Goal: Task Accomplishment & Management: Manage account settings

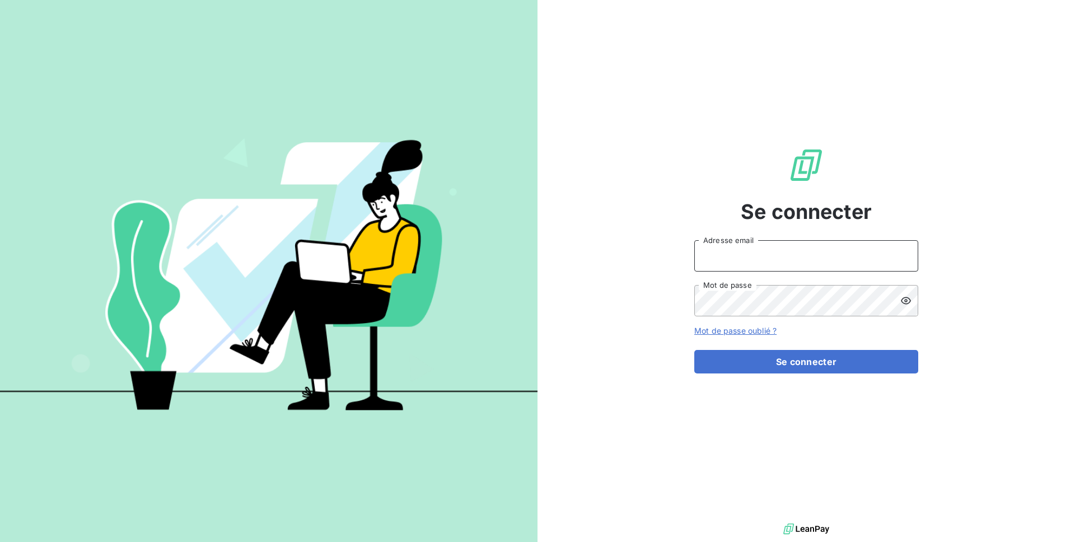
click at [738, 260] on input "Adresse email" at bounding box center [806, 255] width 224 height 31
type input "[EMAIL_ADDRESS][DOMAIN_NAME]"
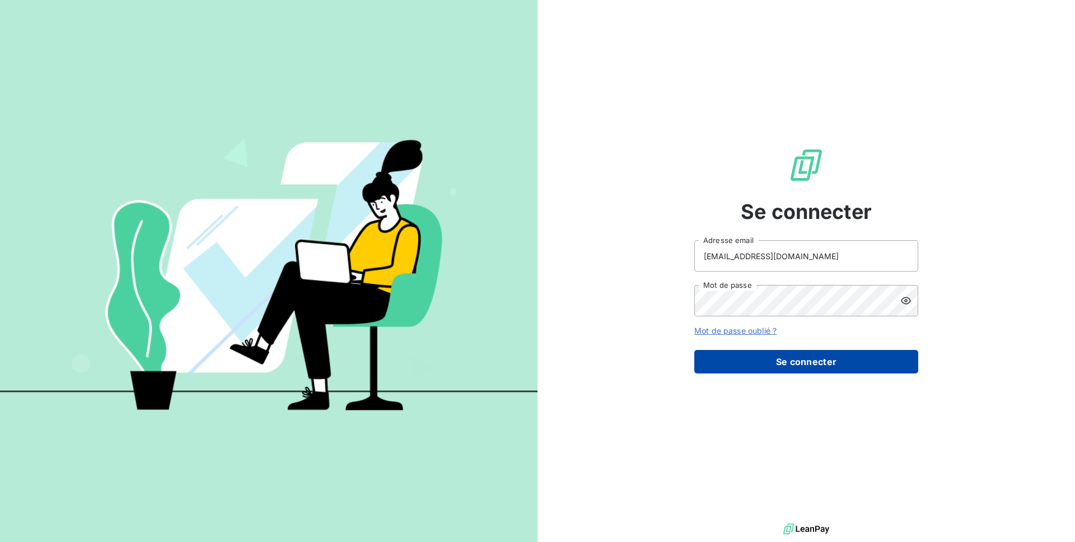
click at [785, 359] on button "Se connecter" at bounding box center [806, 362] width 224 height 24
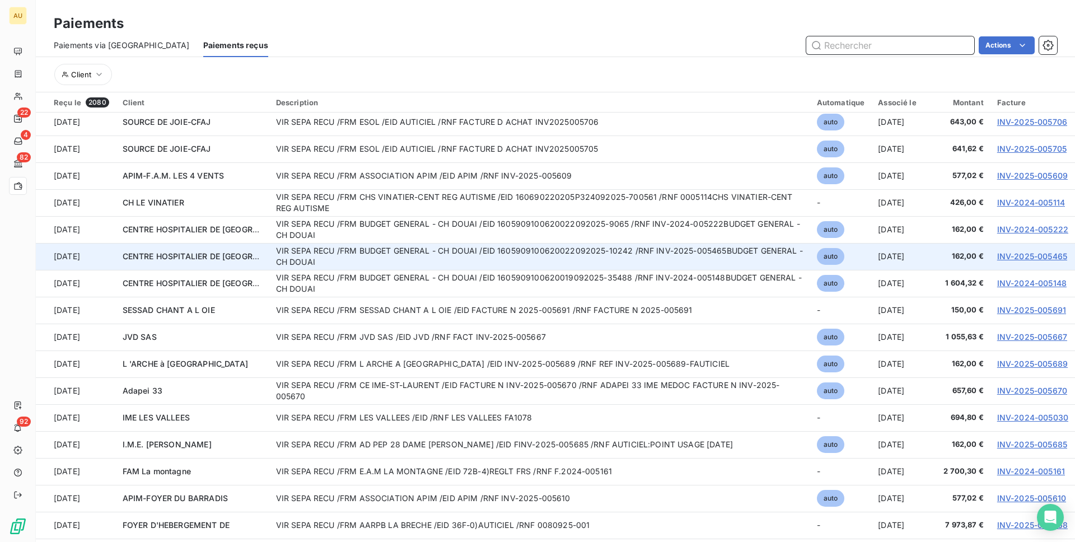
scroll to position [326, 0]
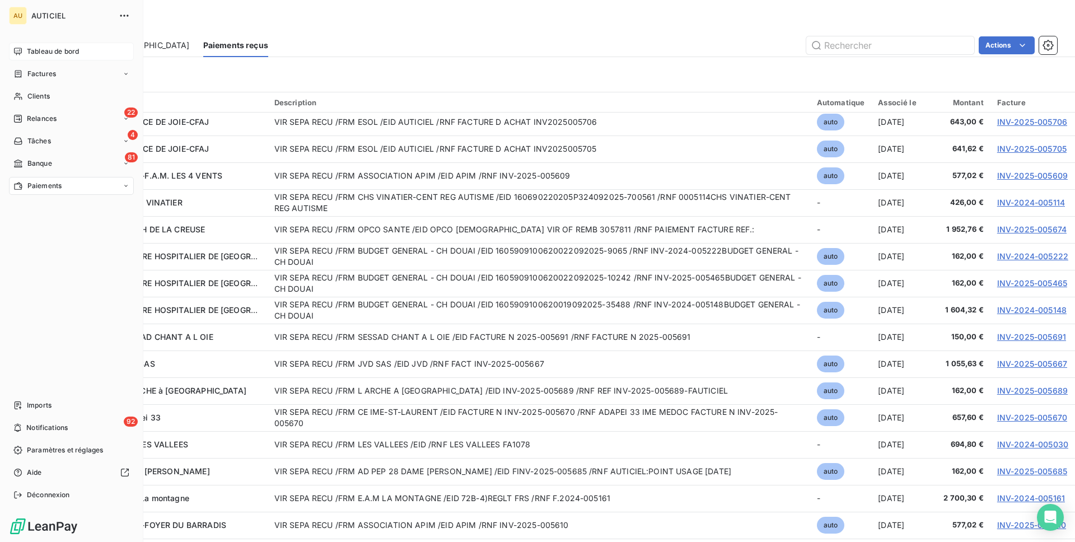
click at [53, 56] on span "Tableau de bord" at bounding box center [53, 51] width 52 height 10
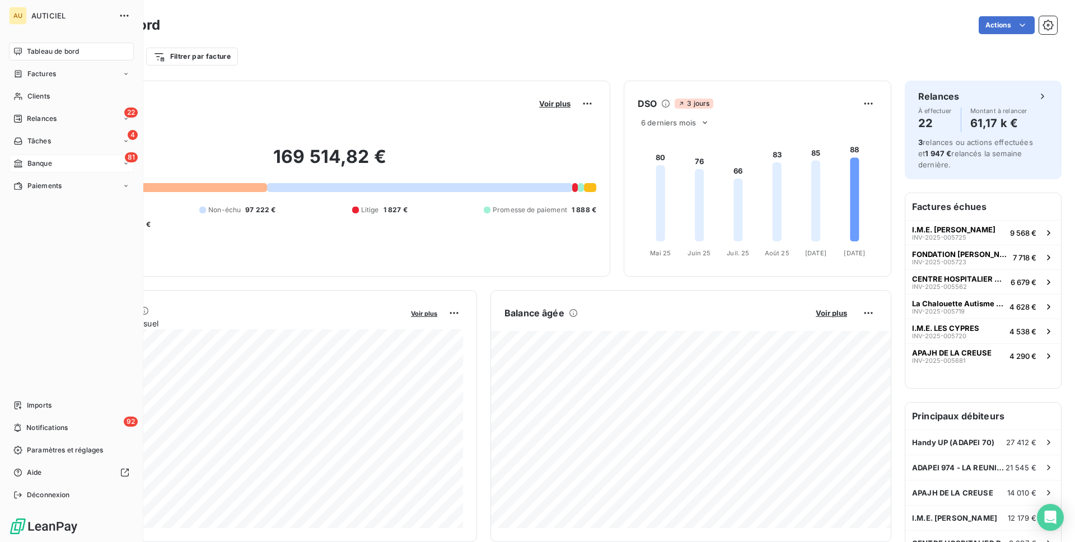
click at [30, 165] on span "Banque" at bounding box center [39, 163] width 25 height 10
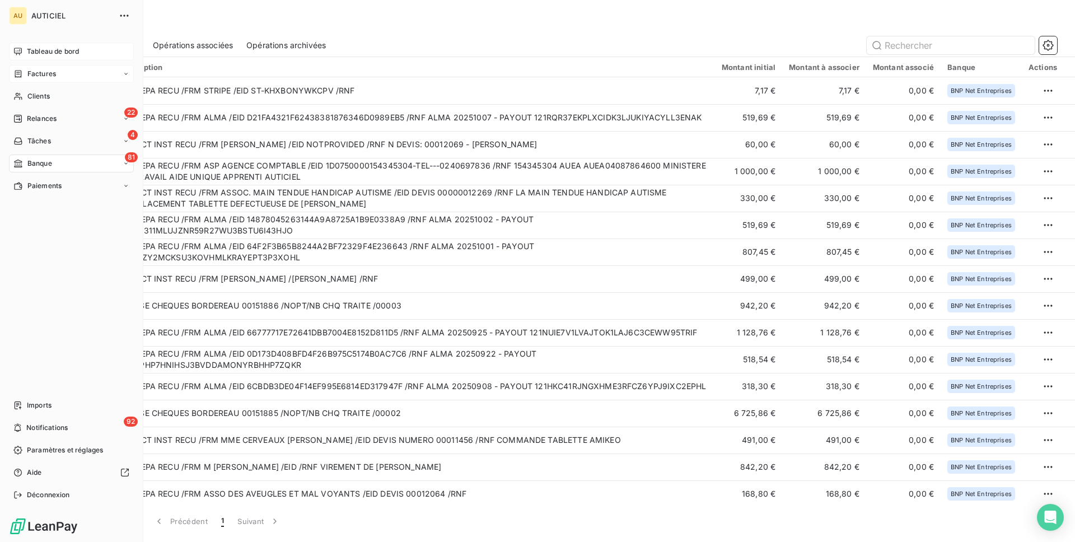
click at [46, 74] on span "Factures" at bounding box center [41, 74] width 29 height 10
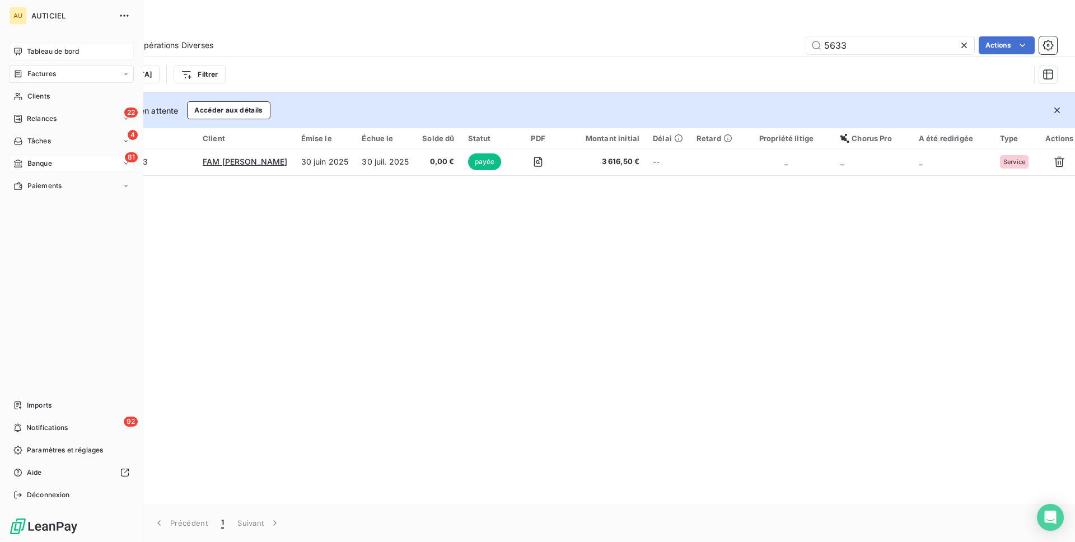
click at [49, 165] on span "Banque" at bounding box center [39, 163] width 25 height 10
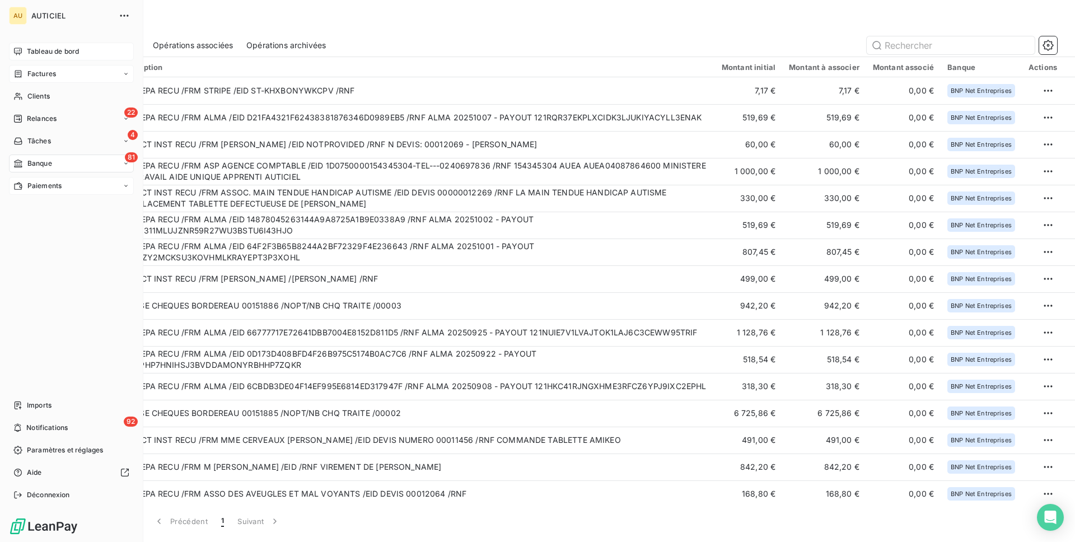
click at [64, 185] on div "Paiements" at bounding box center [71, 186] width 125 height 18
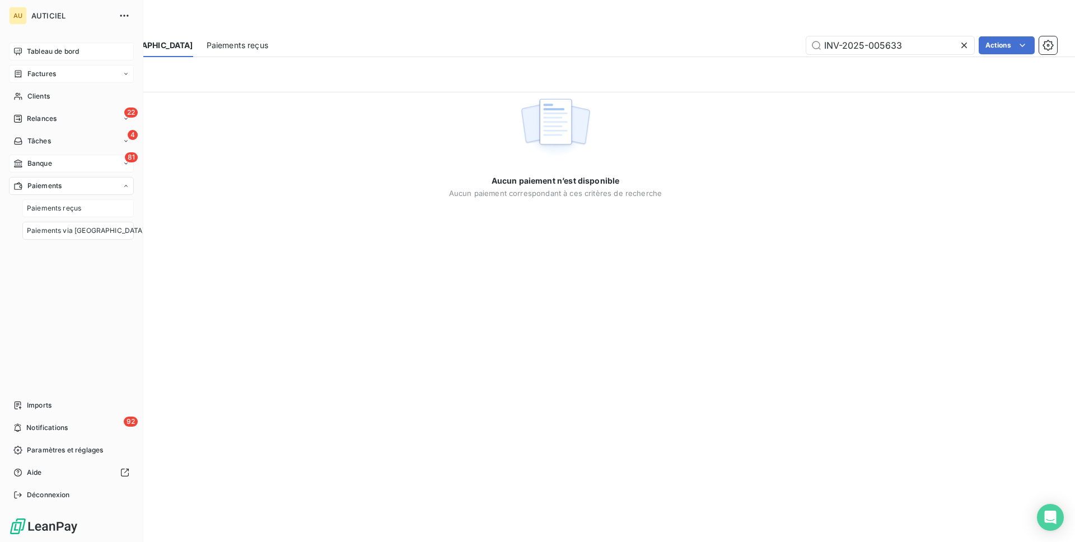
click at [101, 211] on div "Paiements reçus" at bounding box center [77, 208] width 111 height 18
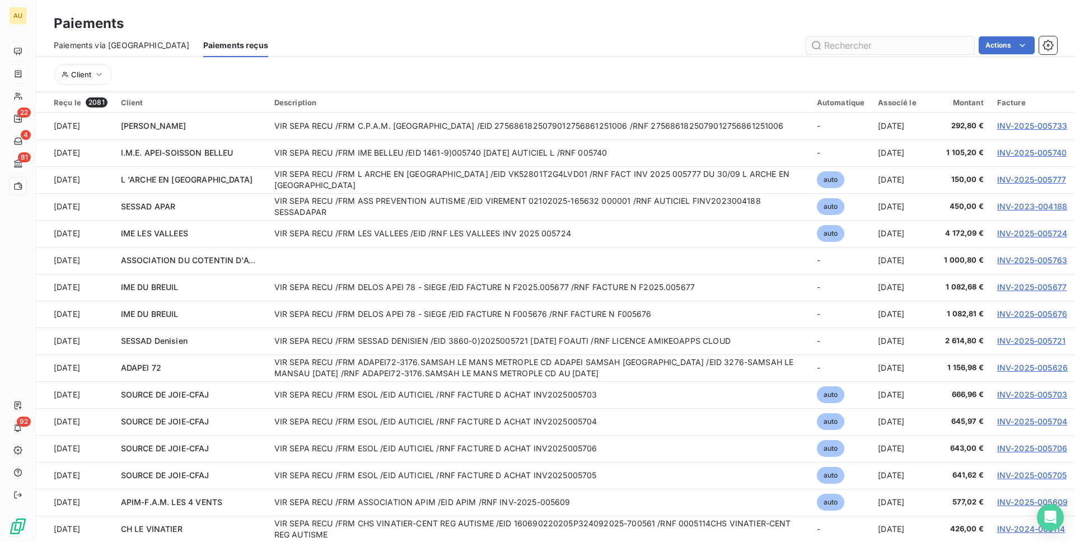
click at [846, 49] on input "text" at bounding box center [890, 45] width 168 height 18
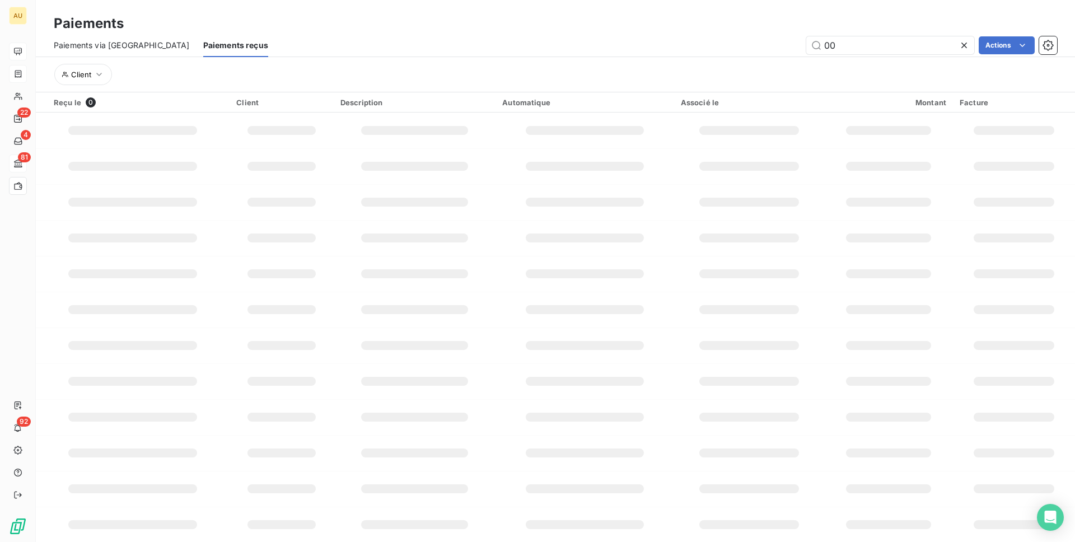
type input "0"
type input "4862"
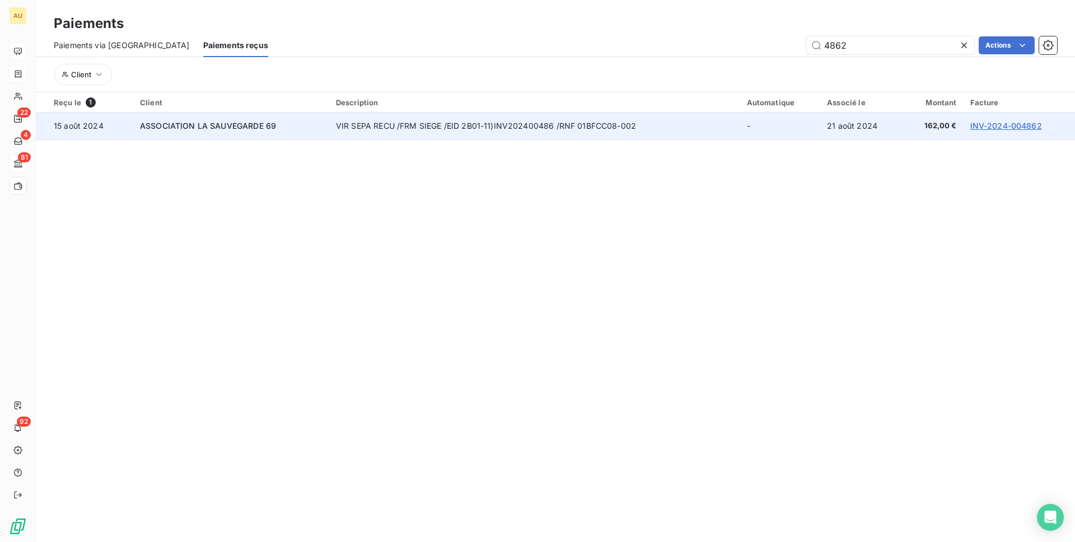
click at [545, 128] on td "VIR SEPA RECU /FRM SIEGE /EID 2B01-11)INV202400486 /RNF 01BFCC08-002" at bounding box center [534, 125] width 411 height 27
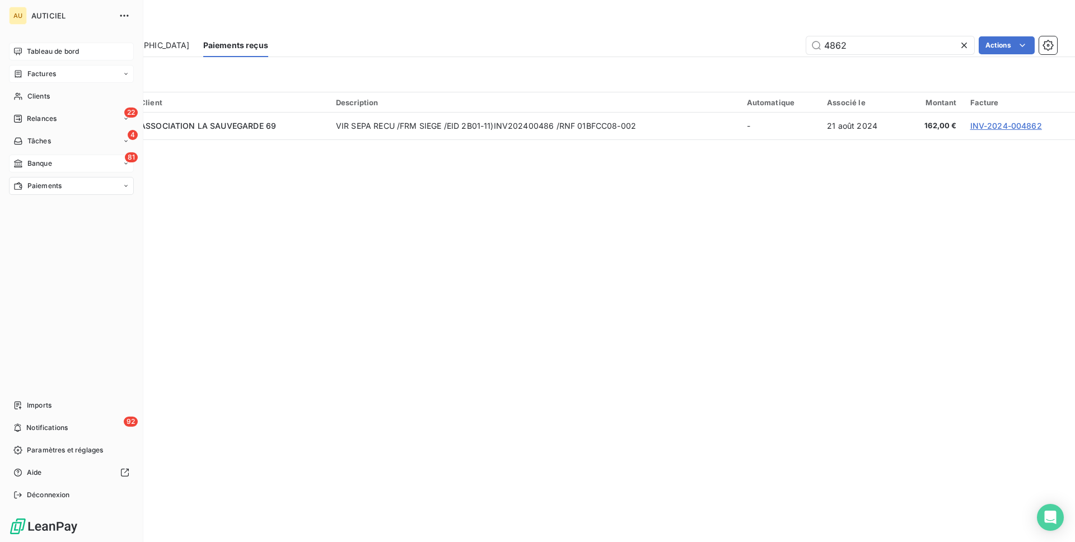
click at [48, 48] on span "Tableau de bord" at bounding box center [53, 51] width 52 height 10
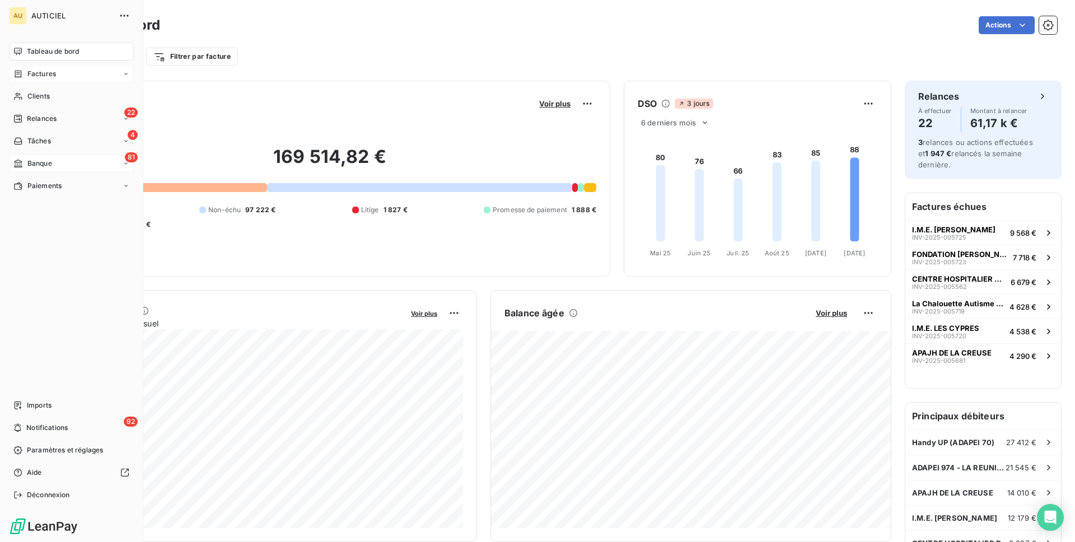
click at [68, 165] on div "81 Banque" at bounding box center [71, 163] width 125 height 18
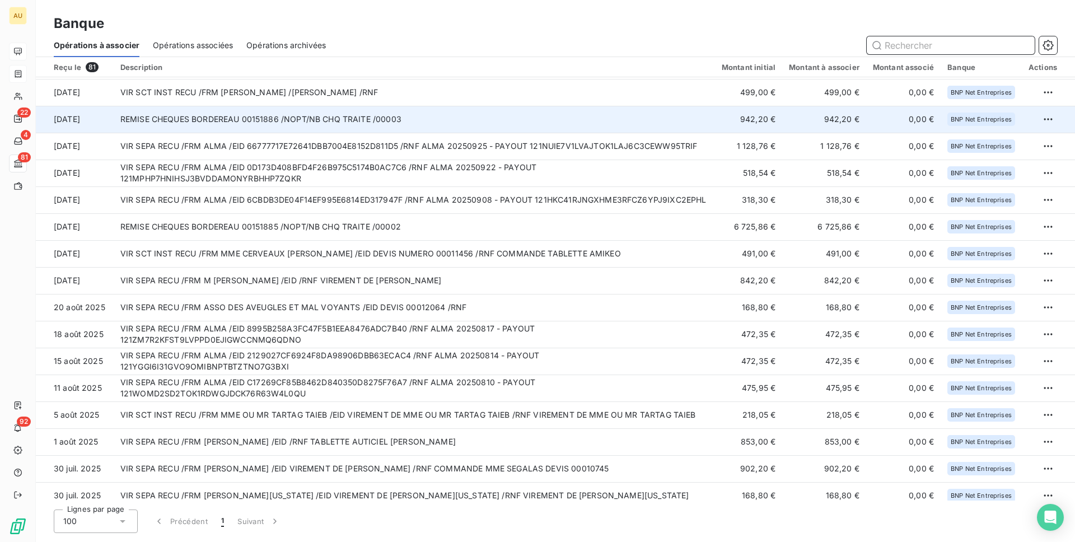
scroll to position [477, 0]
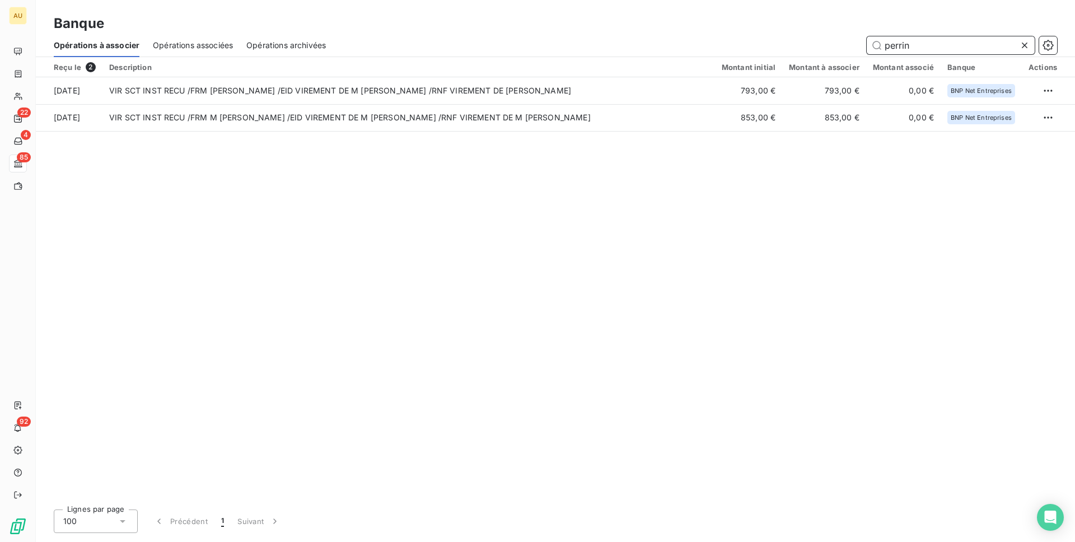
type input "perrin"
click at [770, 235] on div "Reçu le 2 Description Montant initial Montant à associer Montant associé Banque…" at bounding box center [555, 278] width 1039 height 443
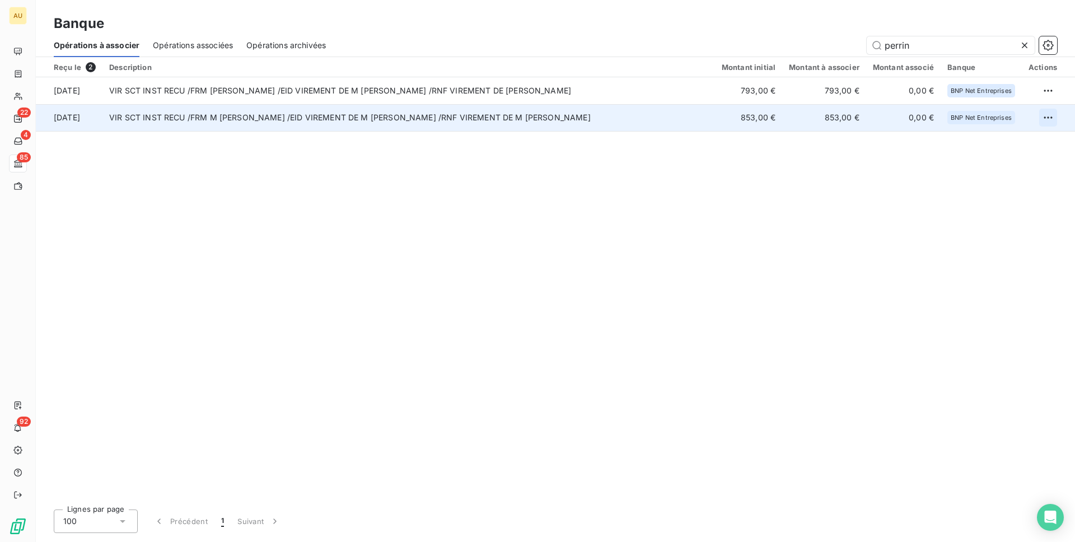
click at [1052, 115] on html "AU 22 4 85 92 Banque Opérations à associer Opérations associées Opérations arch…" at bounding box center [537, 271] width 1075 height 542
click at [1000, 140] on div "Archiver l’opération" at bounding box center [1008, 142] width 86 height 18
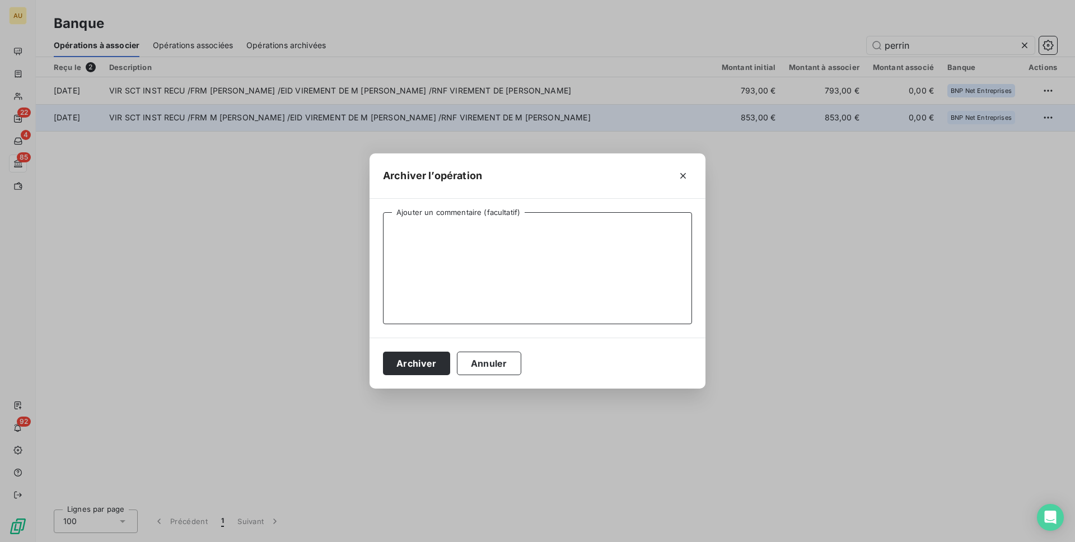
click at [568, 290] on textarea "Ajouter un commentaire (facultatif)" at bounding box center [537, 268] width 309 height 112
type textarea "Paiement complet BtoC"
click at [383, 351] on button "Archiver" at bounding box center [416, 363] width 67 height 24
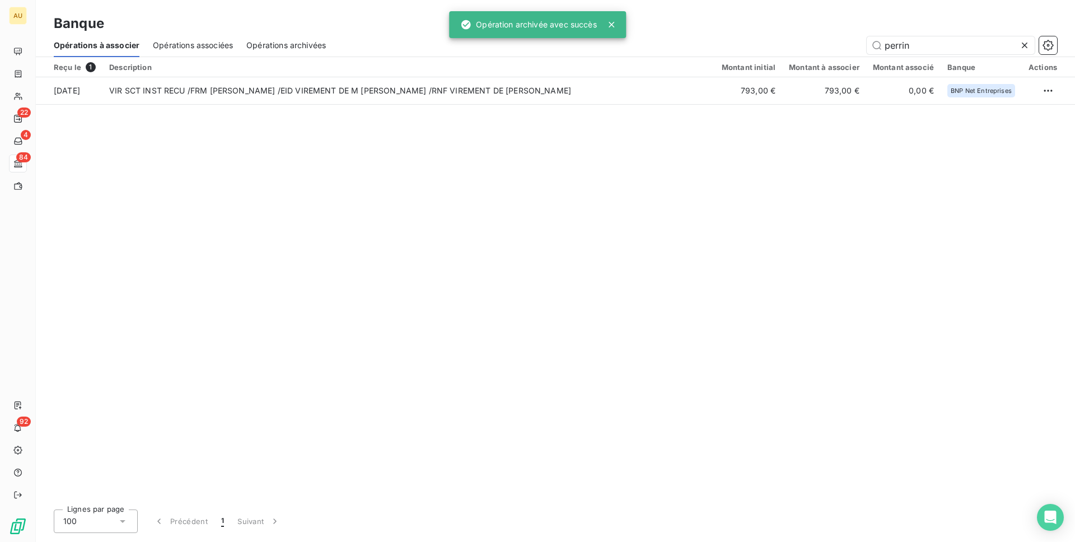
click at [996, 207] on div "Reçu le 1 Description Montant initial Montant à associer Montant associé Banque…" at bounding box center [555, 278] width 1039 height 443
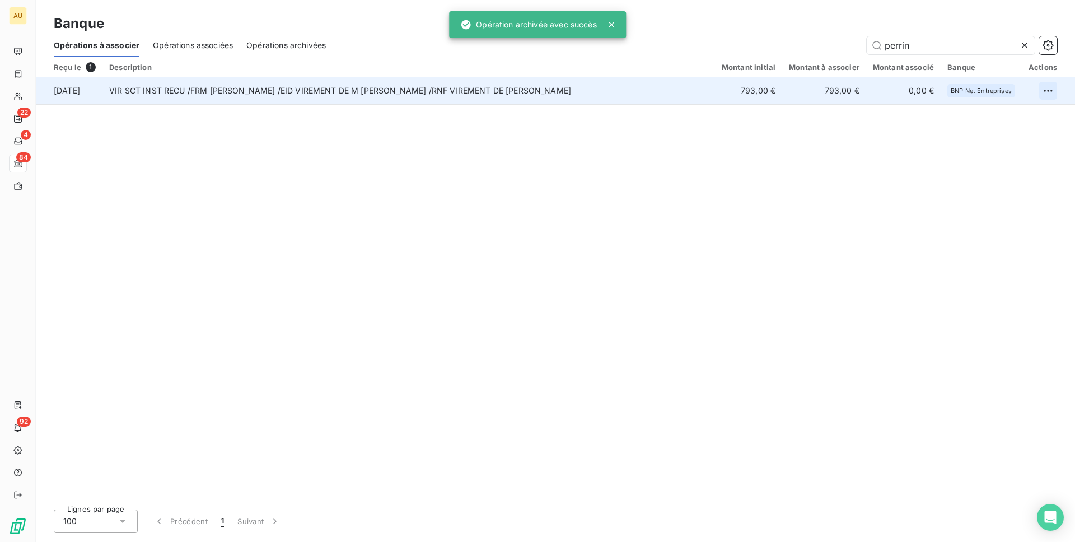
click at [1051, 89] on html "AU 22 4 84 92 Banque Opérations à associer Opérations associées Opérations arch…" at bounding box center [537, 271] width 1075 height 542
click at [1017, 118] on div "Archiver l’opération" at bounding box center [1008, 115] width 86 height 18
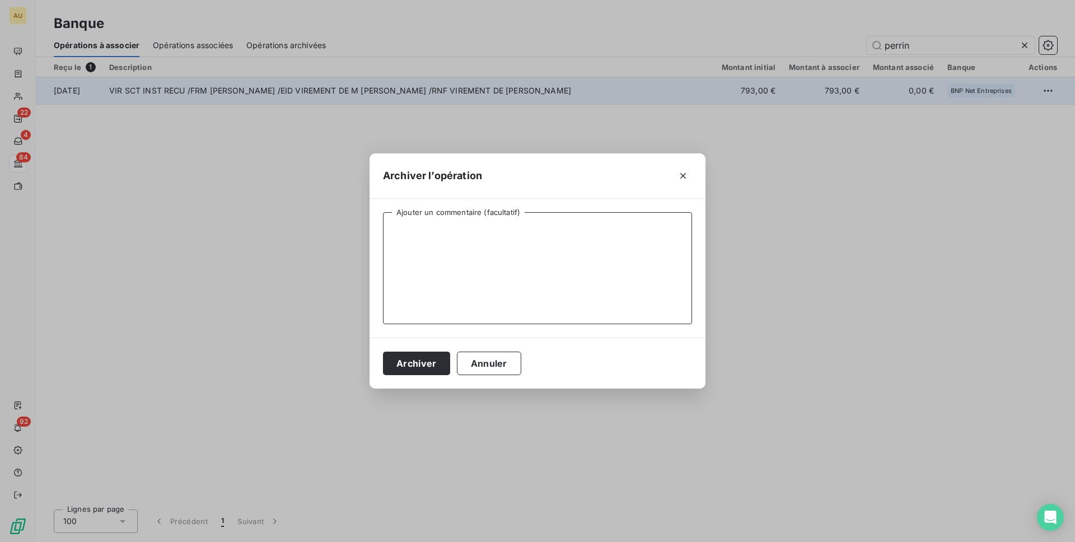
click at [559, 249] on textarea "Ajouter un commentaire (facultatif)" at bounding box center [537, 268] width 309 height 112
type textarea "Paiement complet BtoC"
click at [383, 351] on button "Archiver" at bounding box center [416, 363] width 67 height 24
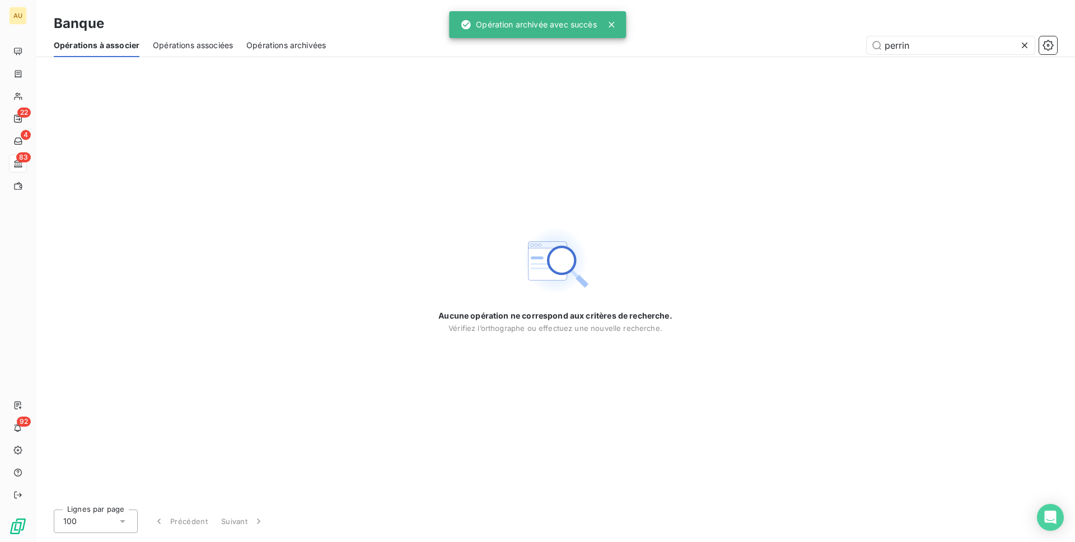
click at [742, 157] on div "Aucune opération ne correspond aux critères de recherche. Vérifiez l’orthograph…" at bounding box center [555, 278] width 1039 height 443
click at [1024, 48] on icon at bounding box center [1024, 45] width 11 height 11
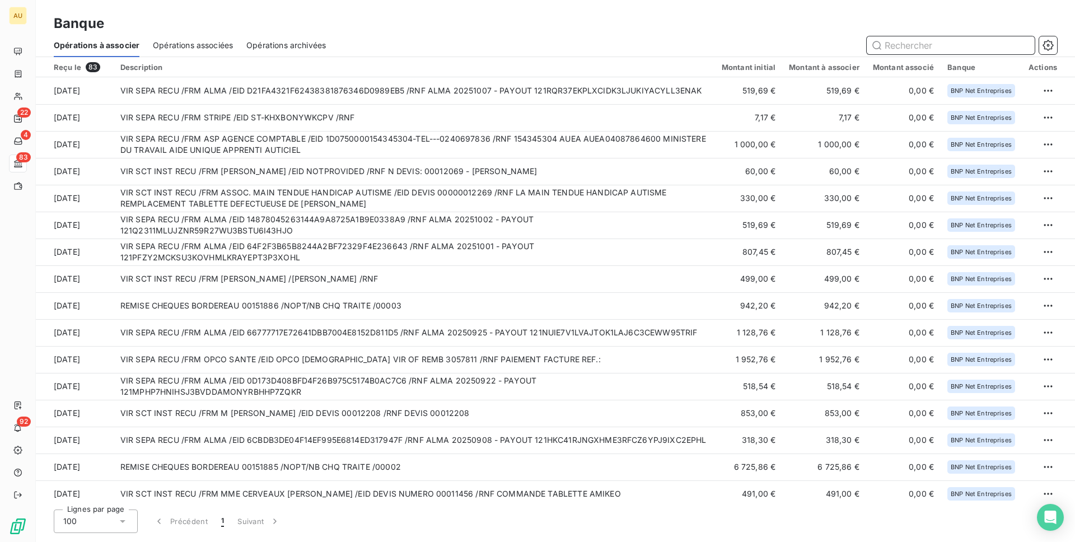
click at [914, 45] on input "text" at bounding box center [950, 45] width 168 height 18
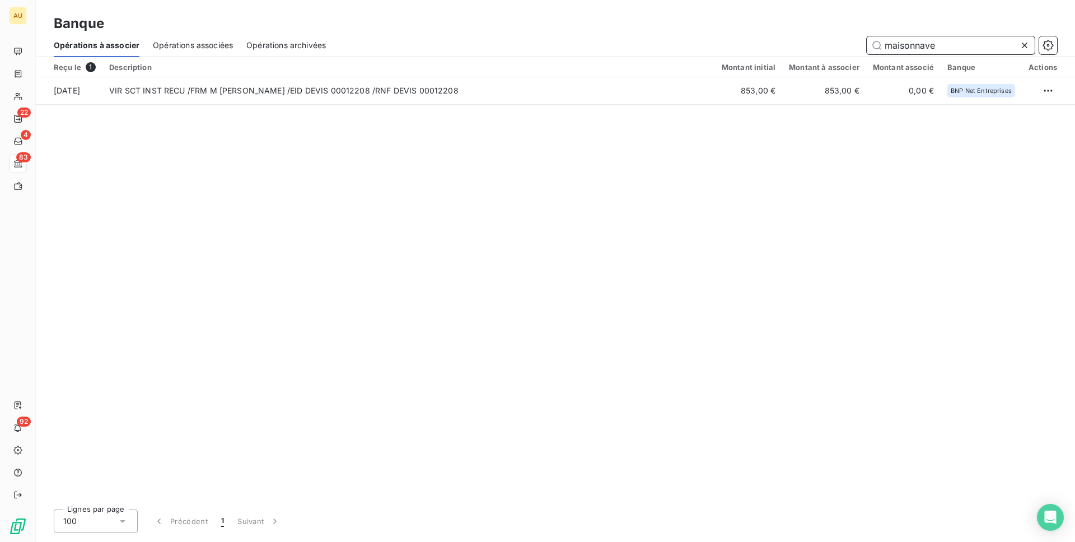
type input "maisonnave"
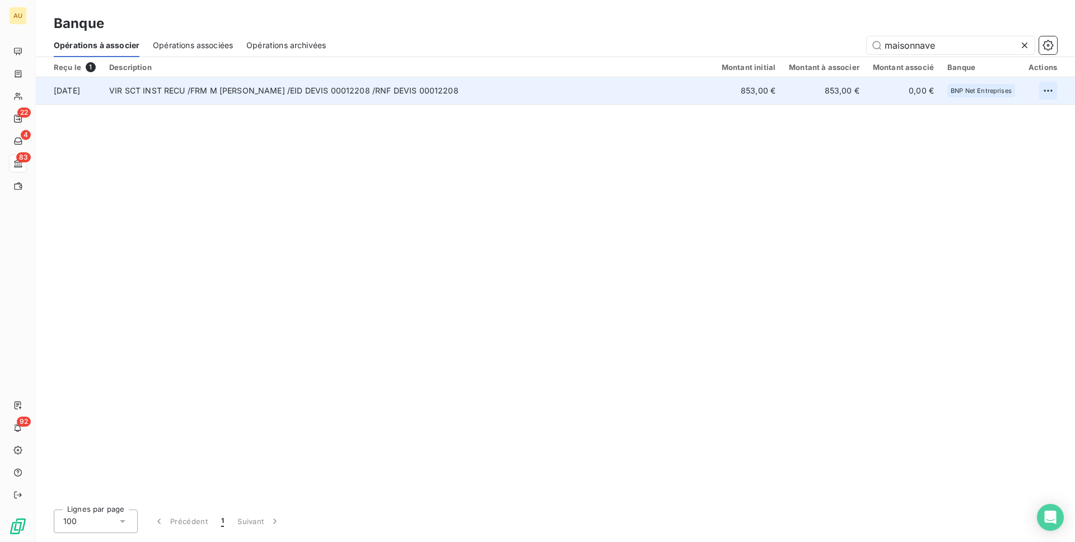
click at [1047, 90] on html "AU 22 4 83 92 Banque Opérations à associer Opérations associées Opérations arch…" at bounding box center [537, 271] width 1075 height 542
click at [1014, 115] on div "Archiver l’opération" at bounding box center [1008, 115] width 86 height 18
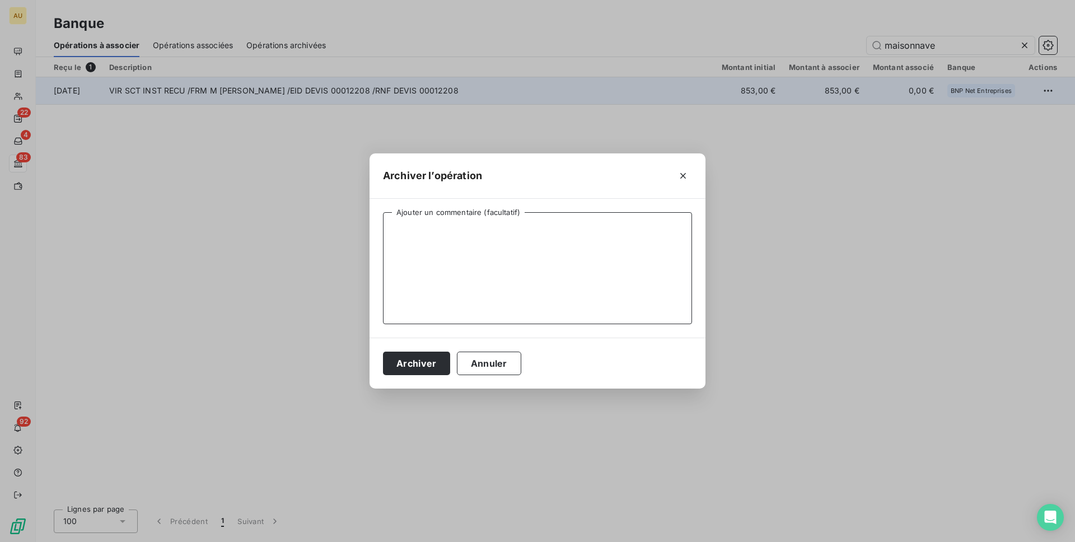
click at [573, 281] on textarea "Ajouter un commentaire (facultatif)" at bounding box center [537, 268] width 309 height 112
type textarea "Paiement complet BtoC"
click at [383, 351] on button "Archiver" at bounding box center [416, 363] width 67 height 24
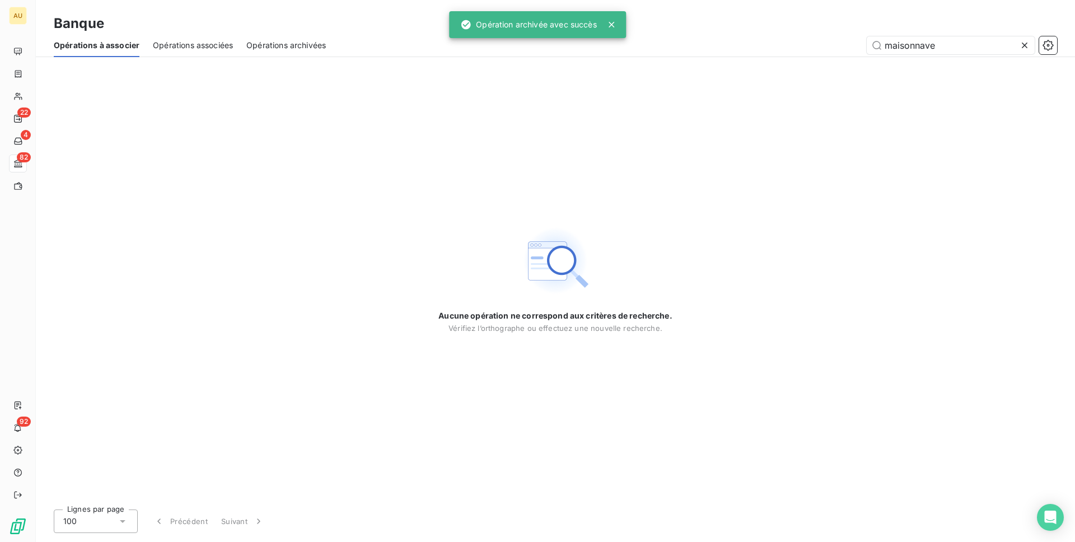
click at [1023, 44] on icon at bounding box center [1024, 45] width 11 height 11
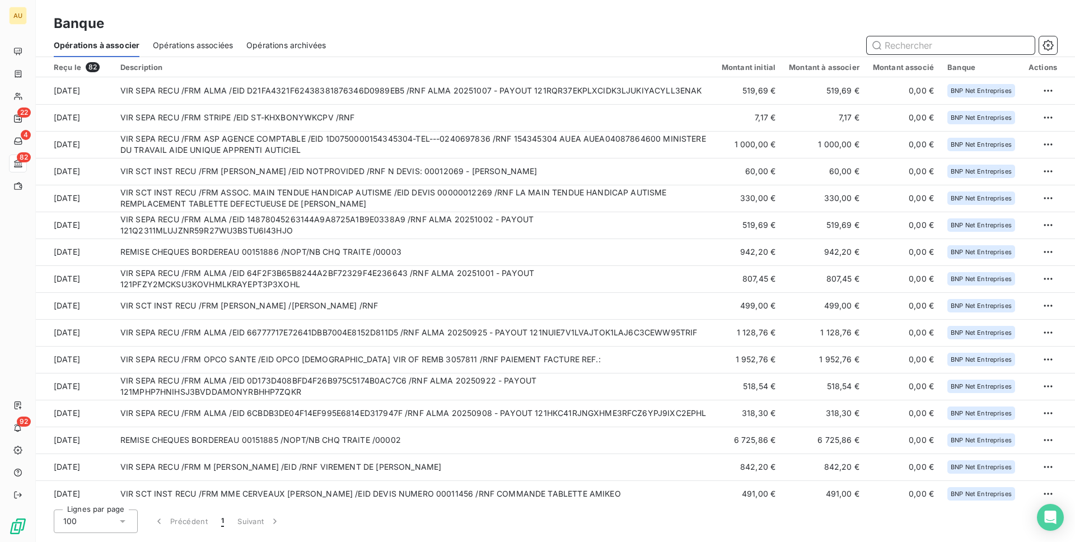
click at [893, 45] on input "text" at bounding box center [950, 45] width 168 height 18
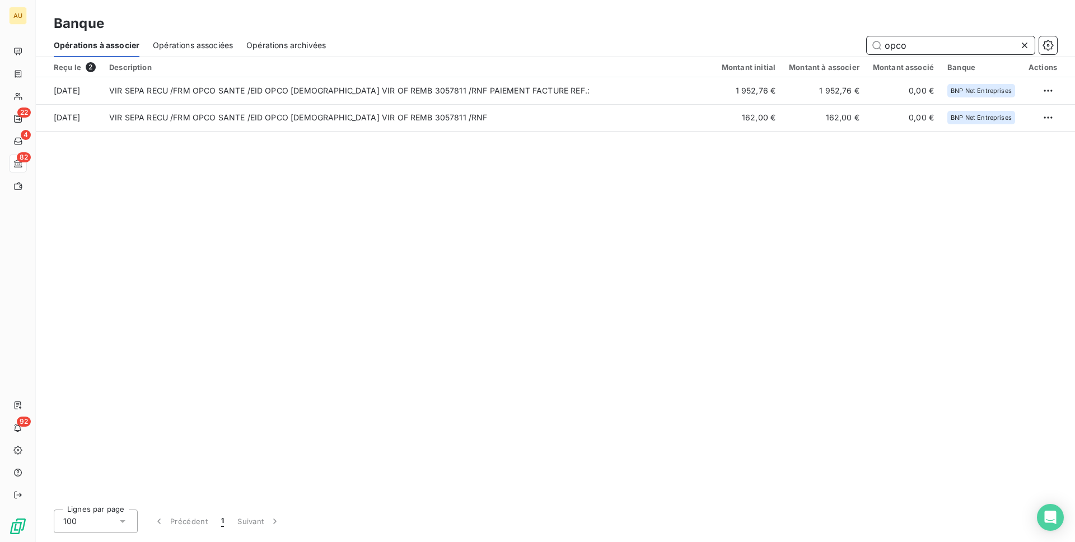
type input "opco"
click at [744, 193] on div "Reçu le 2 Description Montant initial Montant à associer Montant associé Banque…" at bounding box center [555, 278] width 1039 height 443
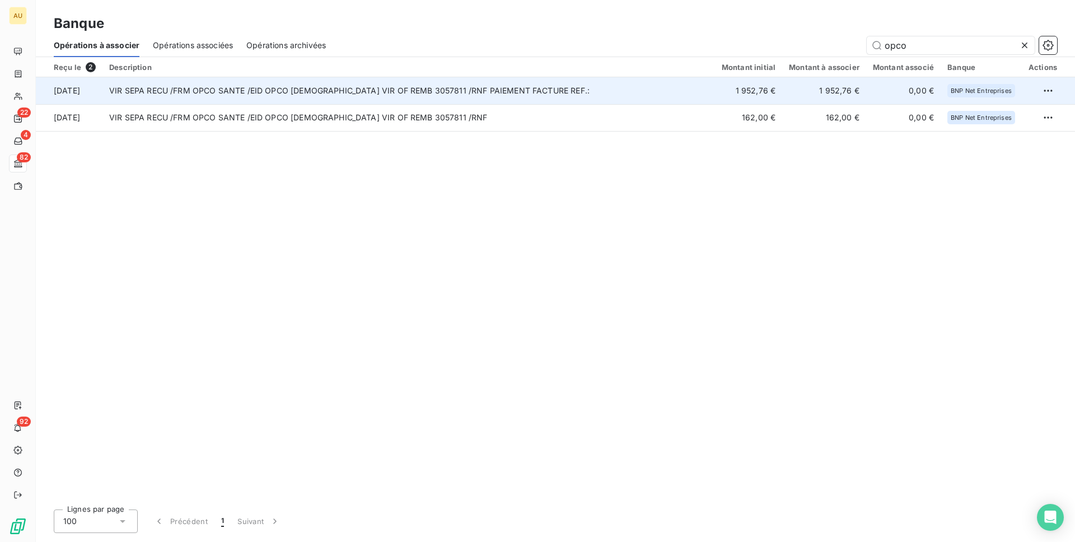
click at [362, 93] on td "VIR SEPA RECU /FRM OPCO SANTE /EID OPCO [DEMOGRAPHIC_DATA] VIR OF REMB 3057811 …" at bounding box center [408, 90] width 612 height 27
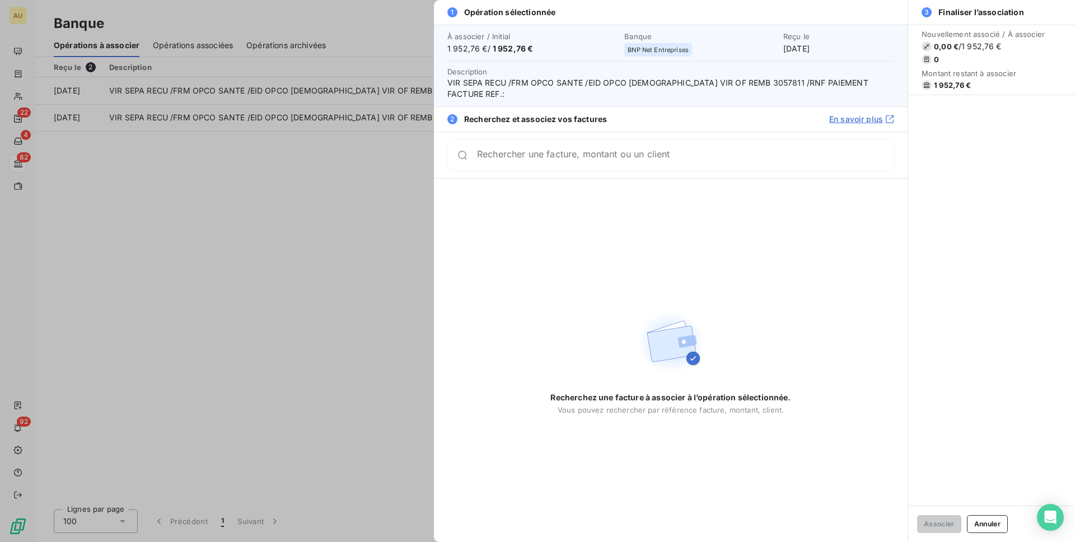
click at [608, 149] on input "Rechercher une facture, montant ou un client" at bounding box center [685, 154] width 416 height 11
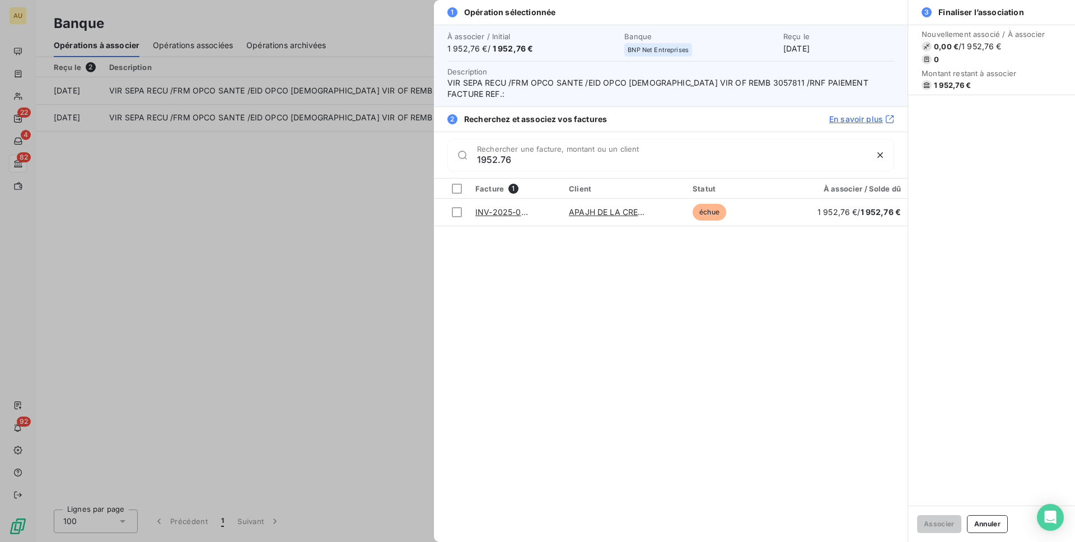
type input "1952.76"
click at [500, 154] on div "1952.76 Rechercher une facture, montant ou un client" at bounding box center [670, 155] width 447 height 32
click at [490, 154] on input "1952.76" at bounding box center [672, 159] width 390 height 11
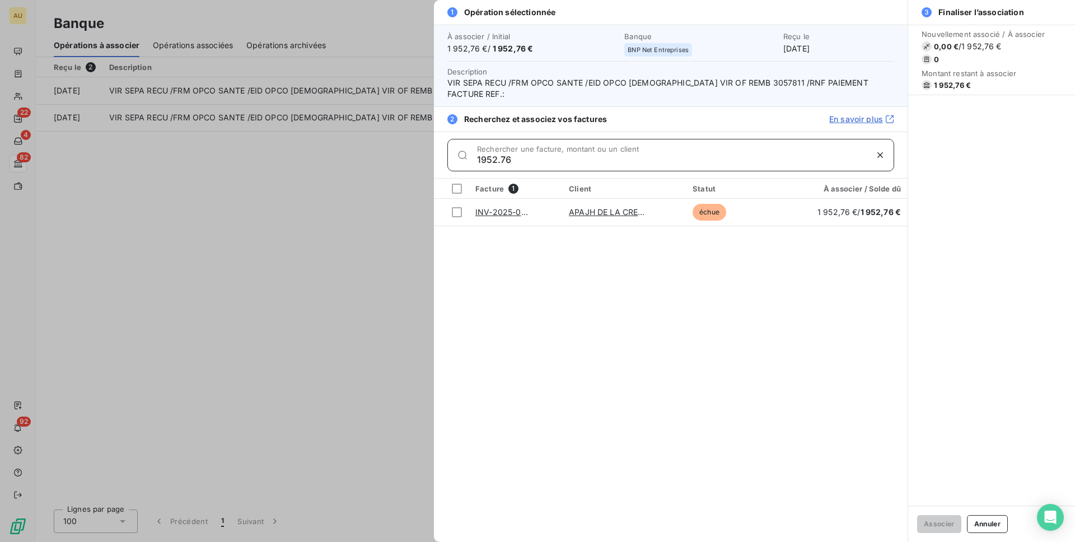
click at [490, 154] on input "1952.76" at bounding box center [672, 159] width 390 height 11
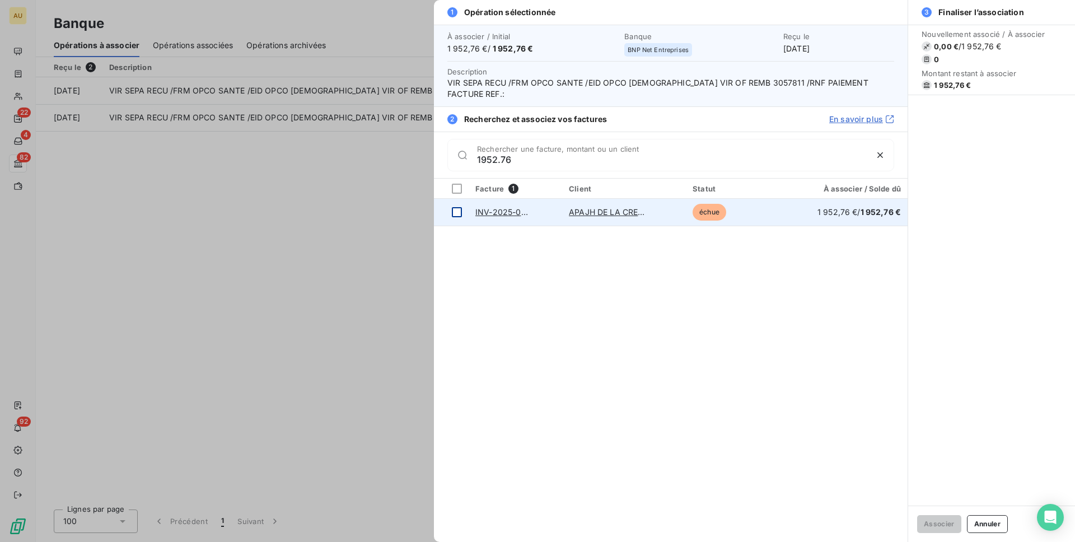
click at [454, 207] on div at bounding box center [457, 212] width 10 height 10
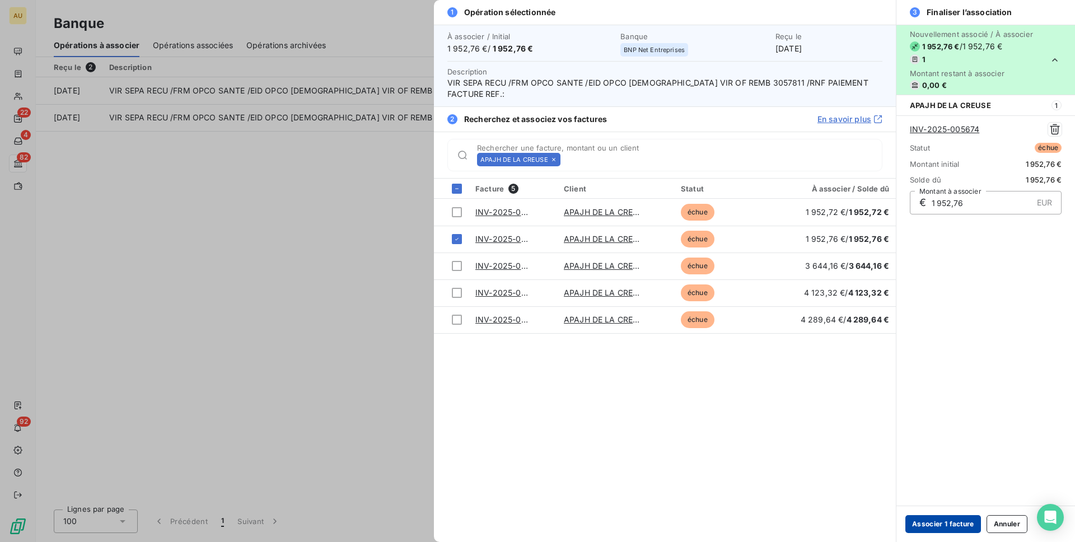
click at [932, 523] on button "Associer 1 facture" at bounding box center [943, 524] width 76 height 18
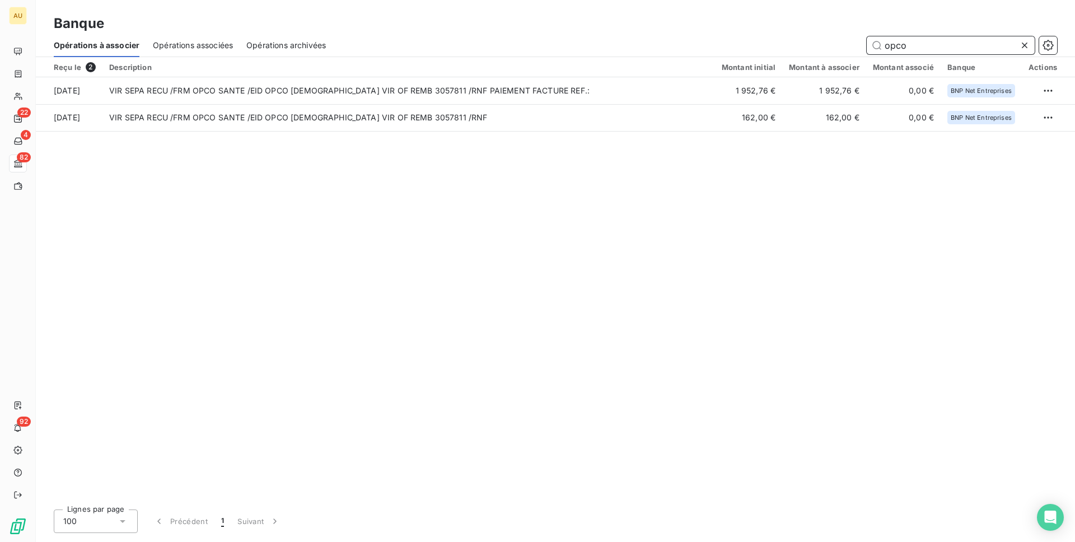
click at [907, 43] on input "opco" at bounding box center [950, 45] width 168 height 18
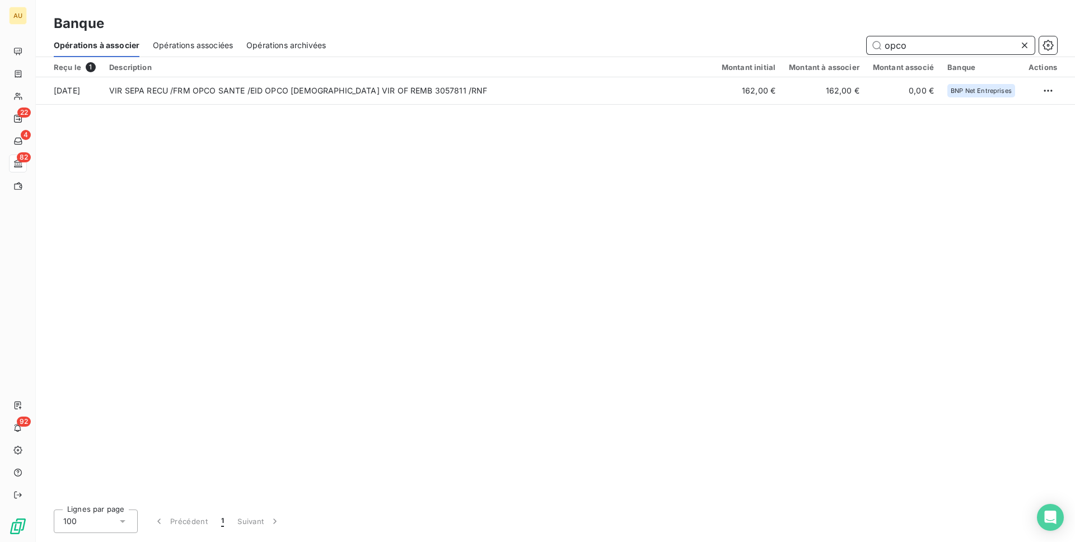
type input "opco"
click at [557, 248] on div "Reçu le 1 Description Montant initial Montant à associer Montant associé Banque…" at bounding box center [555, 278] width 1039 height 443
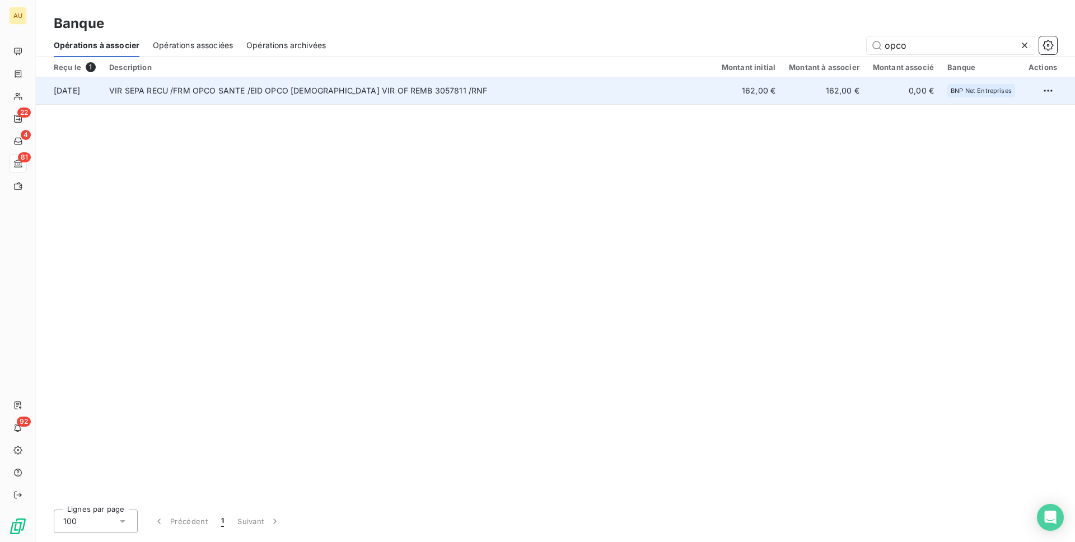
click at [465, 90] on td "VIR SEPA RECU /FRM OPCO SANTE /EID OPCO [DEMOGRAPHIC_DATA] VIR OF REMB 3057811 …" at bounding box center [408, 90] width 612 height 27
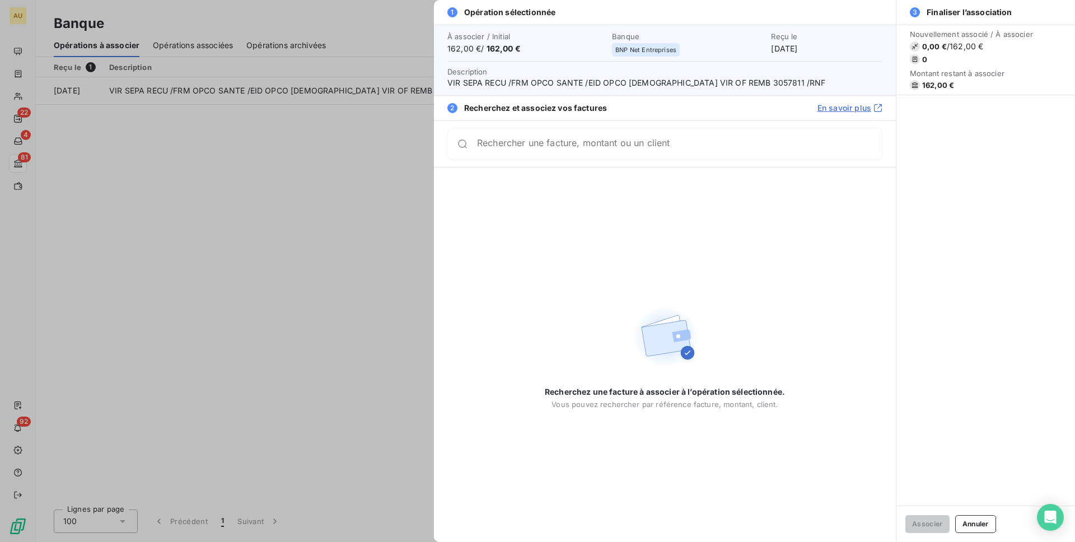
click at [580, 146] on input "Rechercher une facture, montant ou un client" at bounding box center [679, 143] width 405 height 11
click at [554, 148] on input "Rechercher une facture, montant ou un client" at bounding box center [679, 143] width 405 height 11
click at [504, 147] on input "Rechercher une facture, montant ou un client" at bounding box center [679, 143] width 405 height 11
click at [499, 151] on input "004862" at bounding box center [666, 148] width 378 height 11
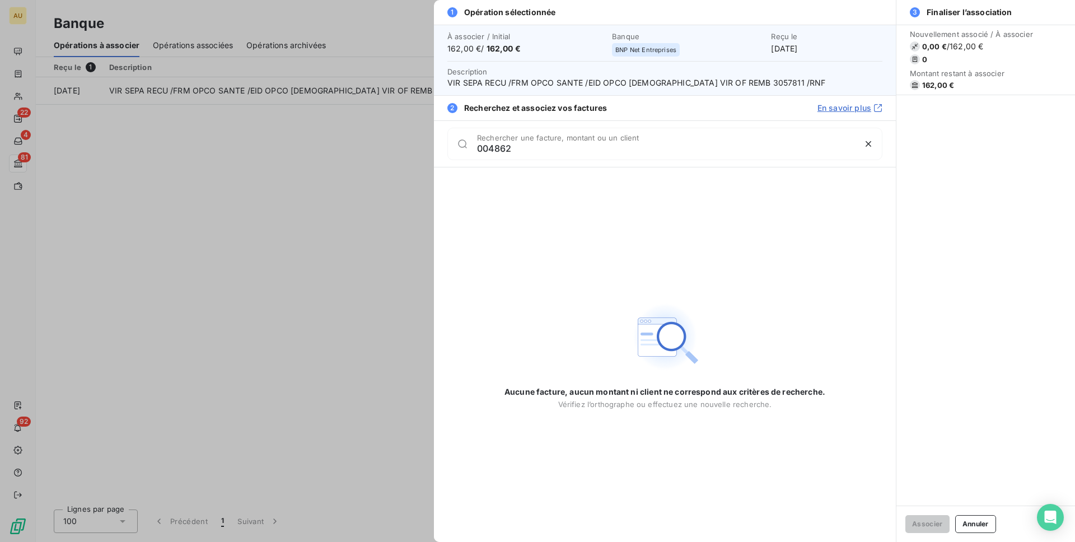
type input "004862"
click at [492, 147] on input "004862" at bounding box center [666, 148] width 378 height 11
click at [514, 149] on input "004862" at bounding box center [666, 148] width 378 height 11
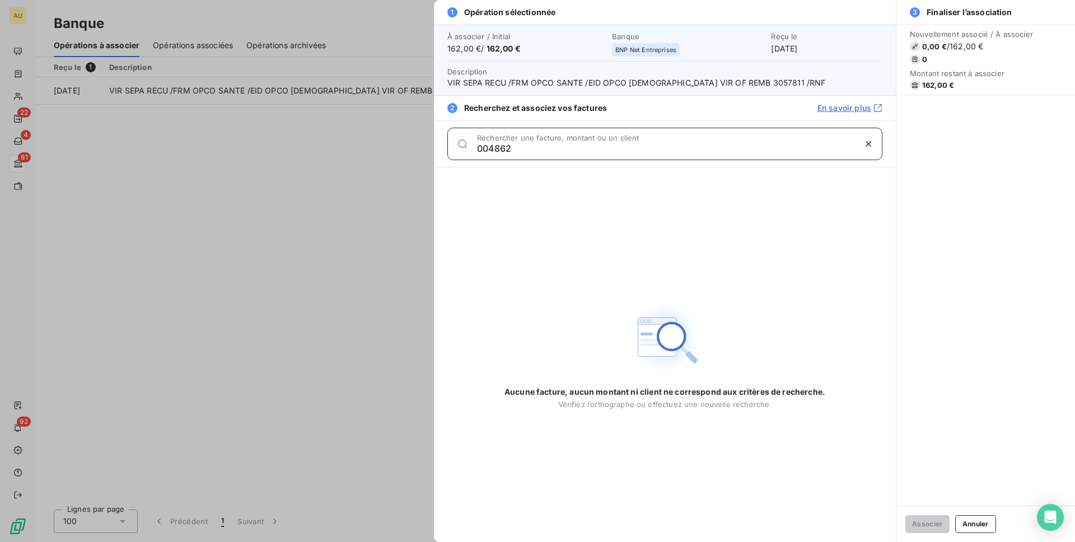
click at [514, 149] on input "004862" at bounding box center [666, 148] width 378 height 11
click at [383, 229] on div at bounding box center [537, 271] width 1075 height 542
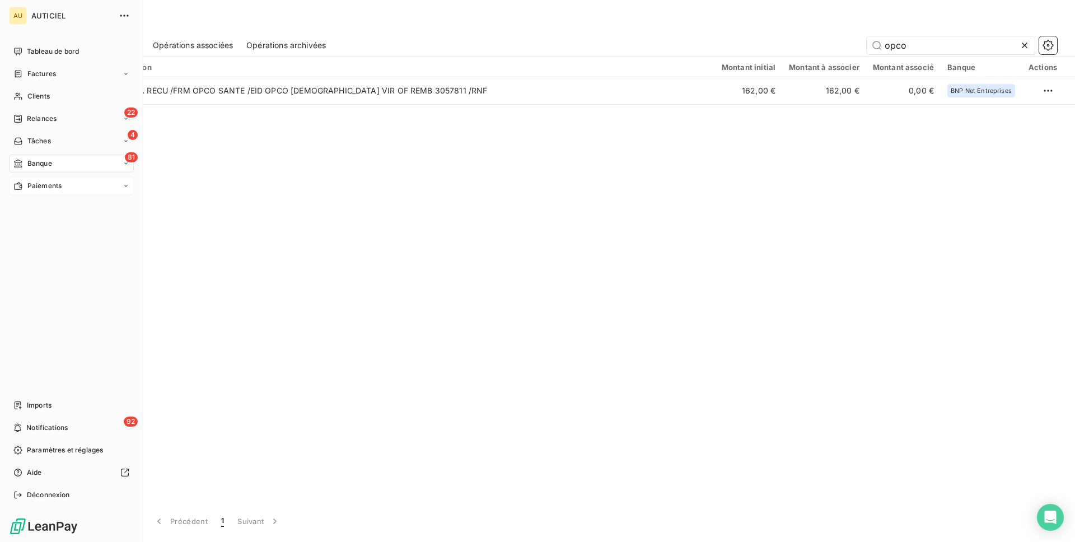
click at [54, 182] on span "Paiements" at bounding box center [44, 186] width 34 height 10
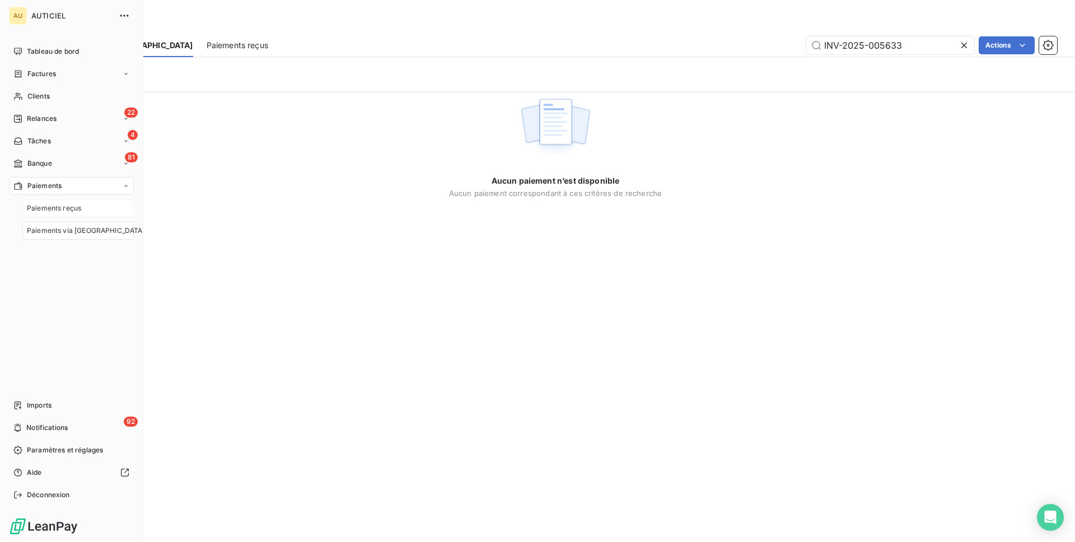
click at [67, 204] on span "Paiements reçus" at bounding box center [54, 208] width 54 height 10
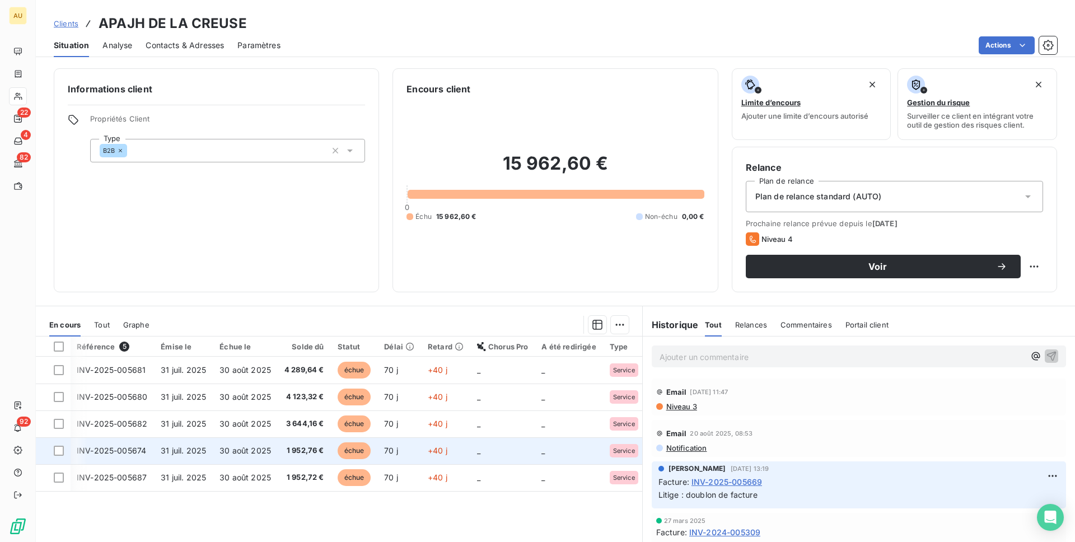
click at [149, 448] on td "INV-2025-005674" at bounding box center [112, 450] width 84 height 27
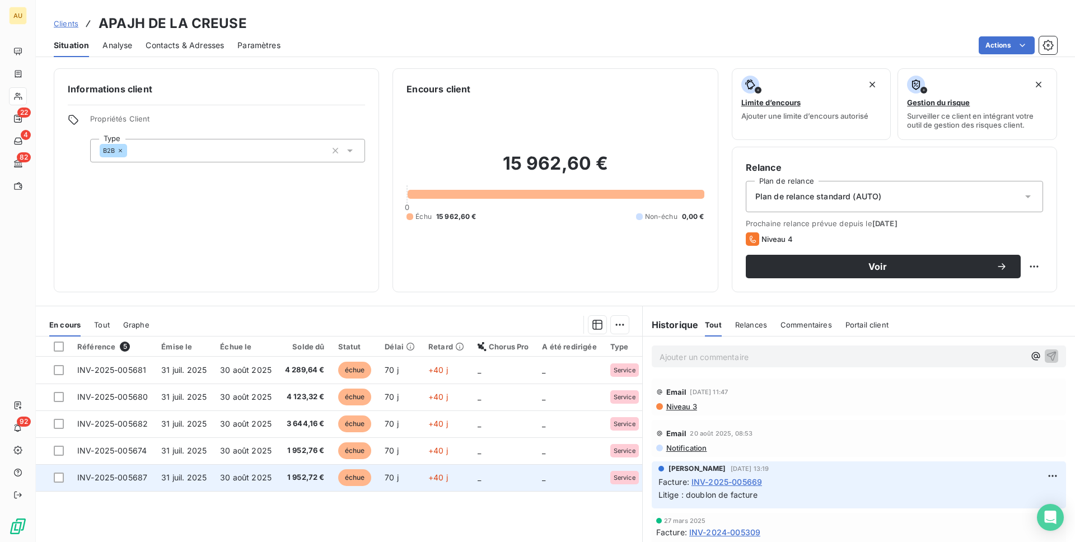
click at [174, 483] on td "31 juil. 2025" at bounding box center [183, 477] width 59 height 27
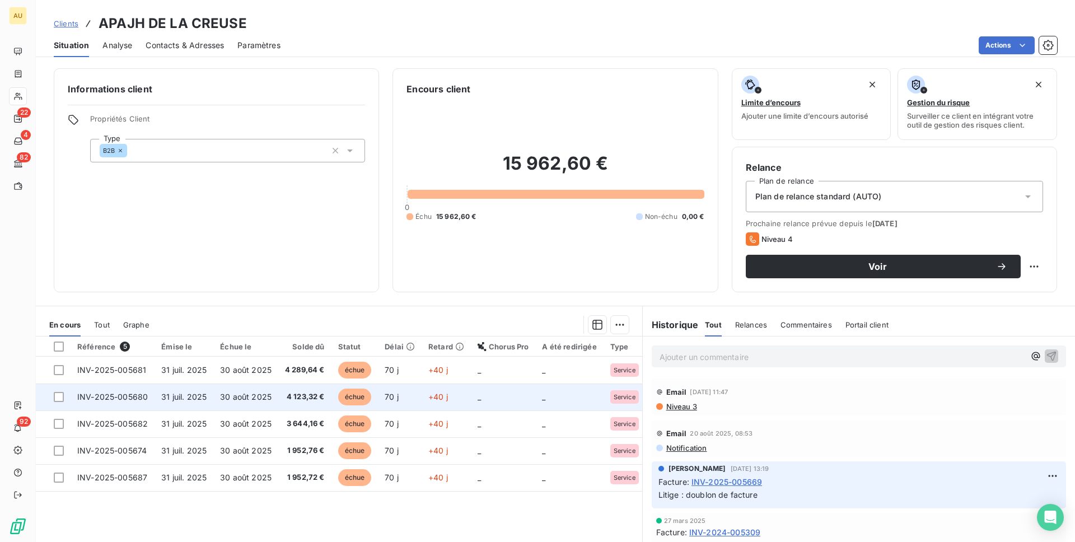
click at [194, 393] on span "31 juil. 2025" at bounding box center [183, 397] width 45 height 10
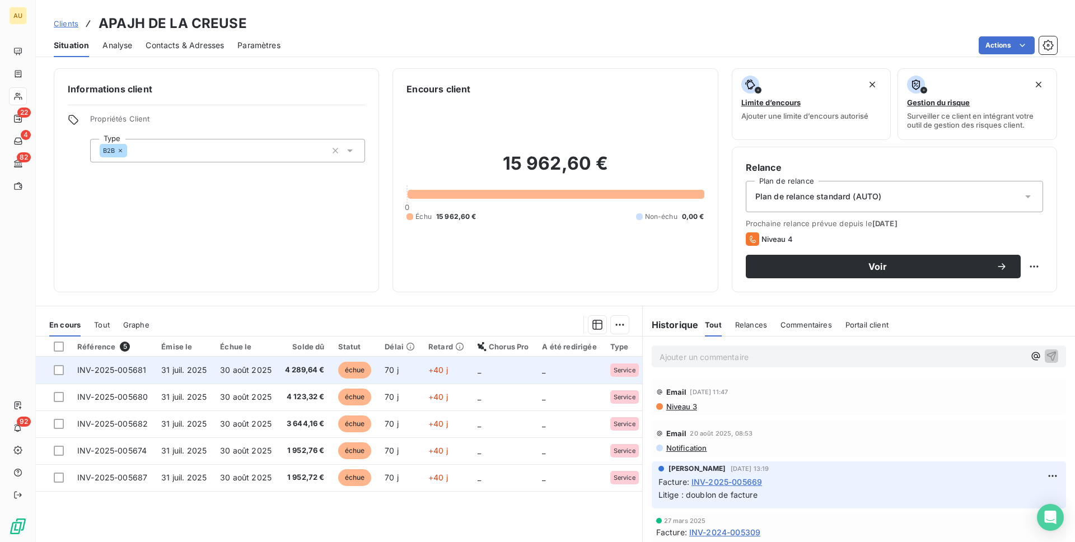
click at [228, 371] on span "30 août 2025" at bounding box center [245, 370] width 51 height 10
